Goal: Navigation & Orientation: Find specific page/section

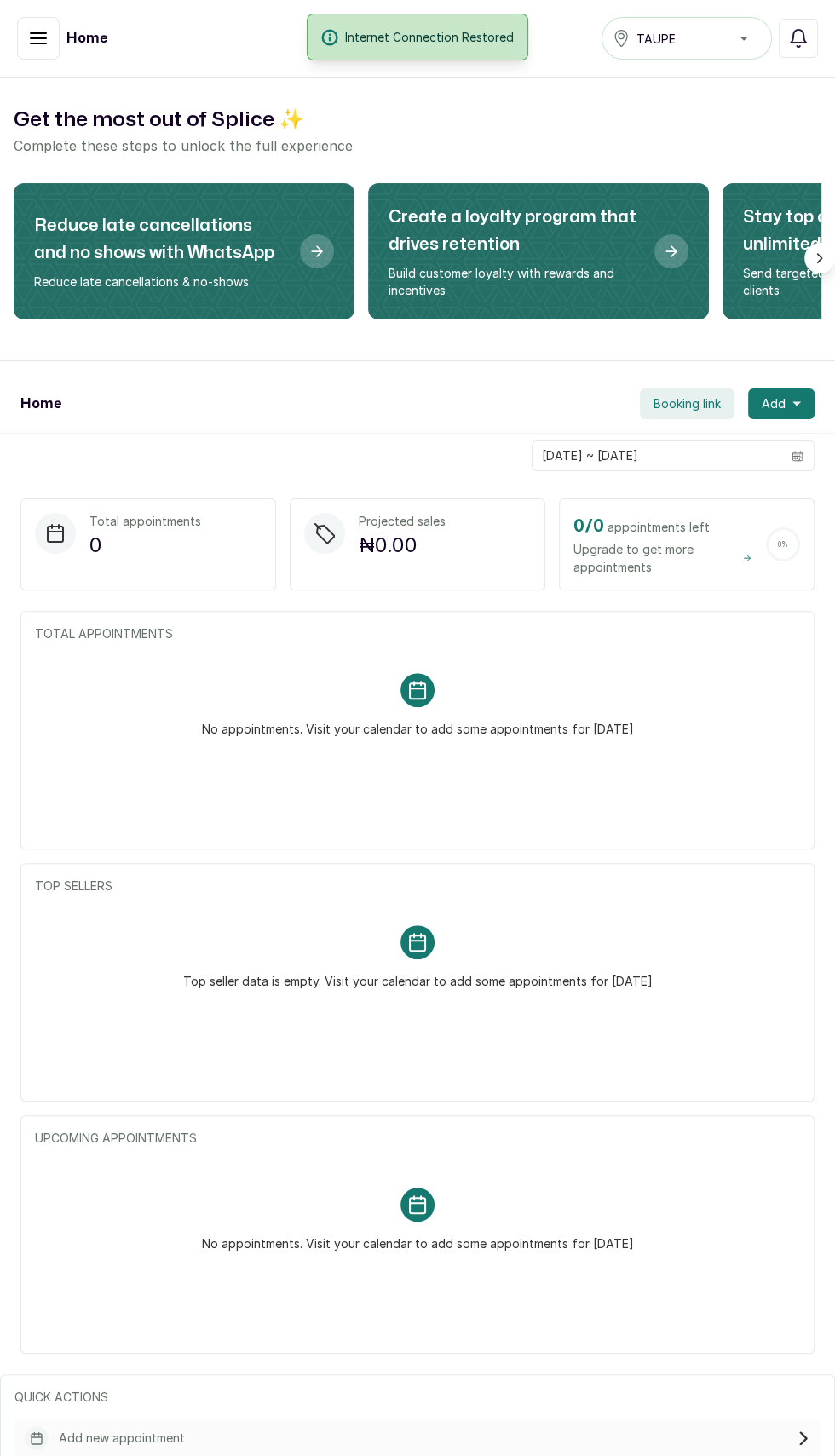
click at [39, 46] on div "Internet Connection Restored" at bounding box center [418, 36] width 835 height 47
click at [36, 52] on div "Internet Connection Restored" at bounding box center [418, 36] width 835 height 47
click at [78, 42] on div "Internet Connection Restored" at bounding box center [418, 36] width 835 height 47
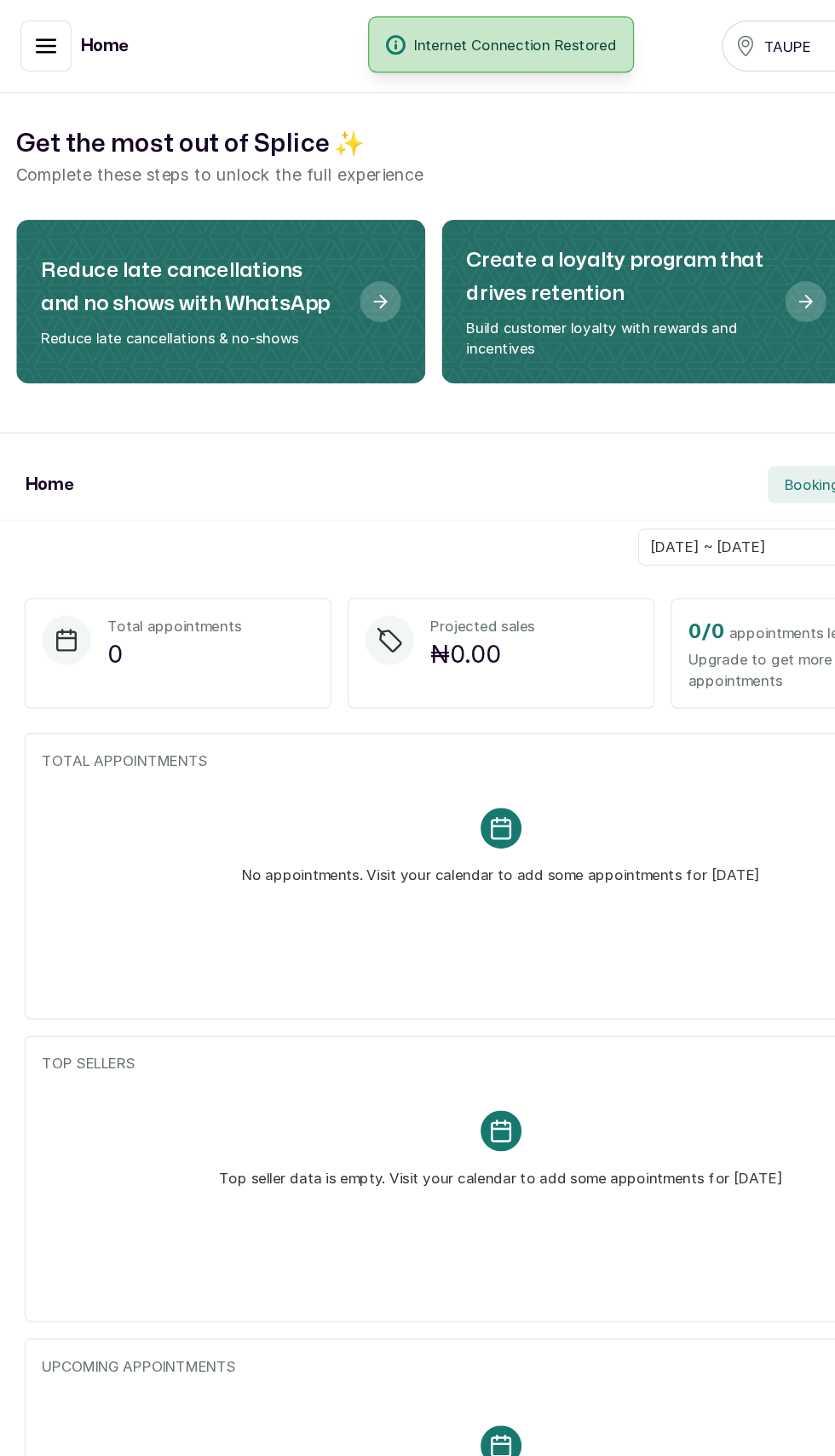
click at [36, 41] on div "Internet Connection Restored" at bounding box center [418, 36] width 835 height 47
click at [52, 43] on div "Internet Connection Restored" at bounding box center [418, 36] width 835 height 47
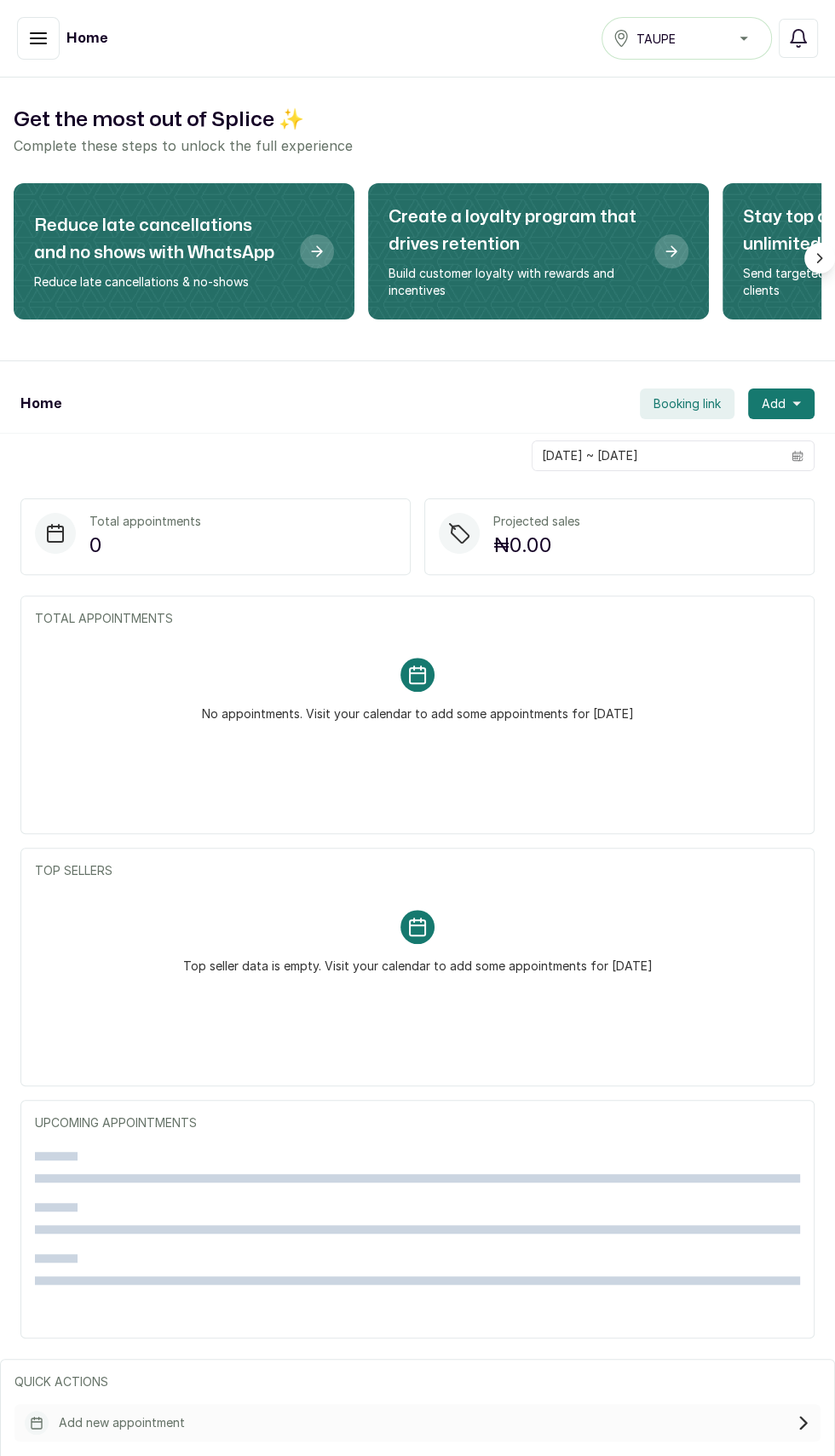
click at [25, 36] on button "button" at bounding box center [38, 38] width 43 height 43
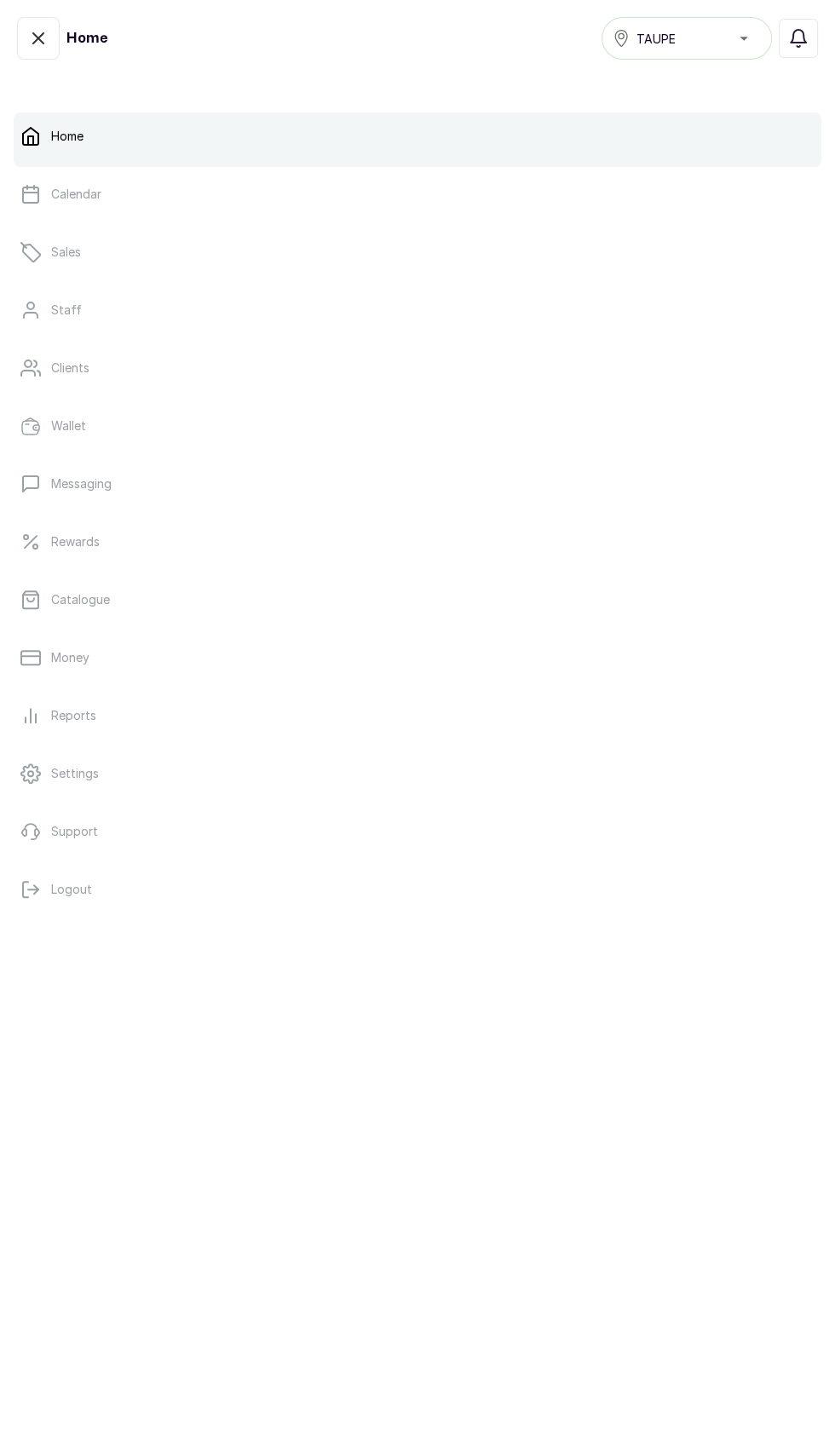
scroll to position [12, 0]
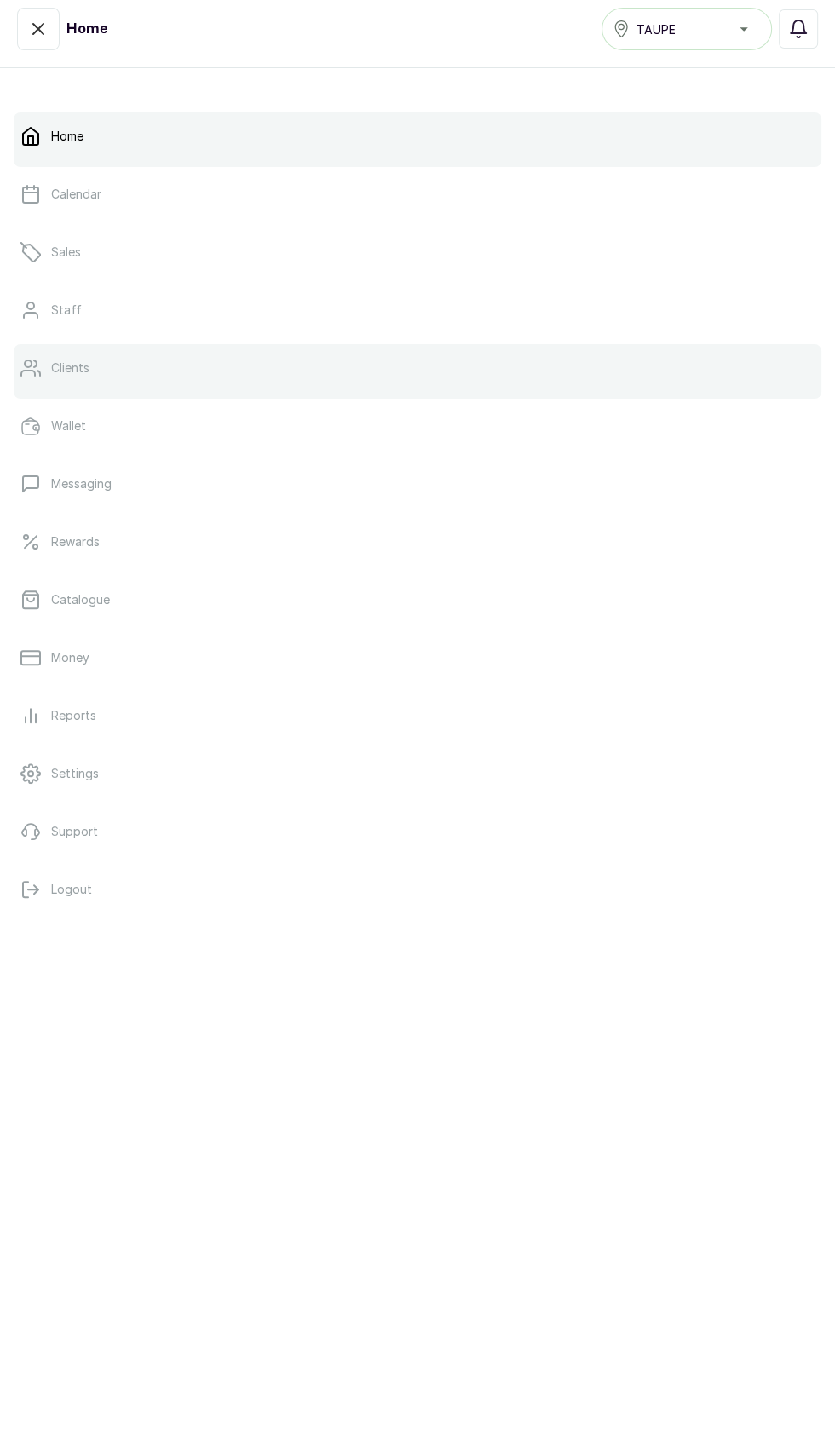
click at [86, 350] on link "Clients" at bounding box center [417, 369] width 807 height 48
